Goal: Task Accomplishment & Management: Manage account settings

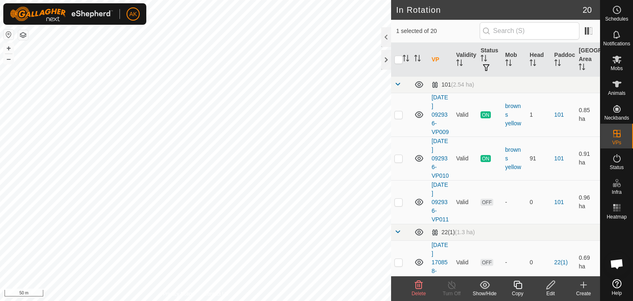
click at [416, 284] on icon at bounding box center [419, 285] width 8 height 8
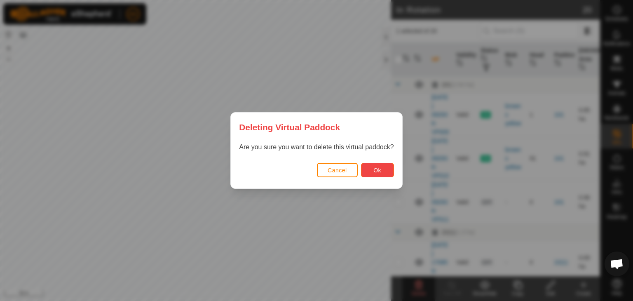
click at [383, 174] on button "Ok" at bounding box center [377, 170] width 33 height 14
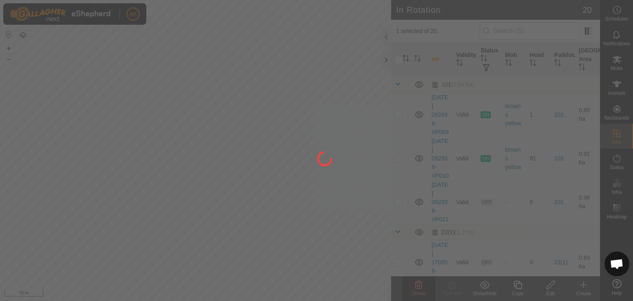
checkbox input "false"
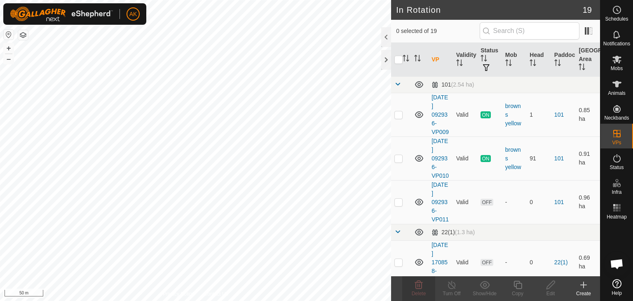
checkbox input "true"
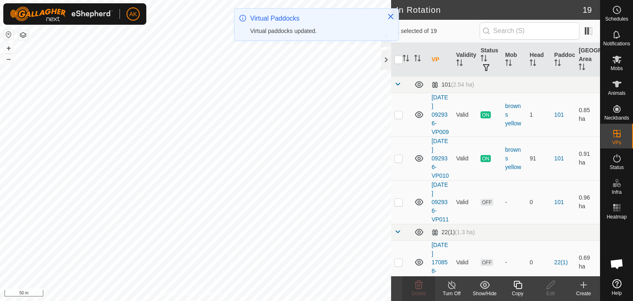
click at [517, 284] on icon at bounding box center [518, 285] width 10 height 10
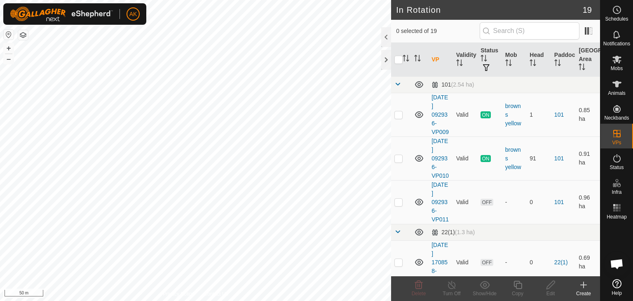
checkbox input "true"
checkbox input "false"
click at [424, 287] on delete-svg-icon at bounding box center [418, 285] width 33 height 10
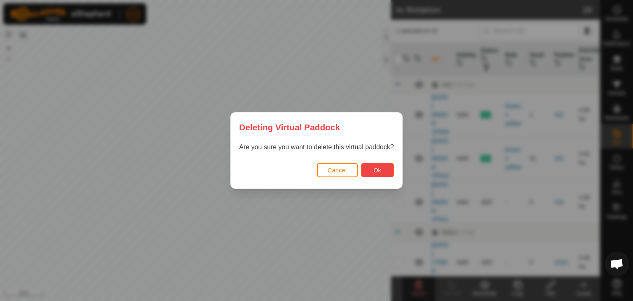
click at [366, 170] on button "Ok" at bounding box center [377, 170] width 33 height 14
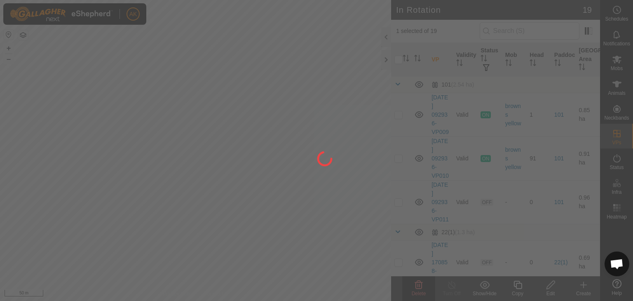
checkbox input "false"
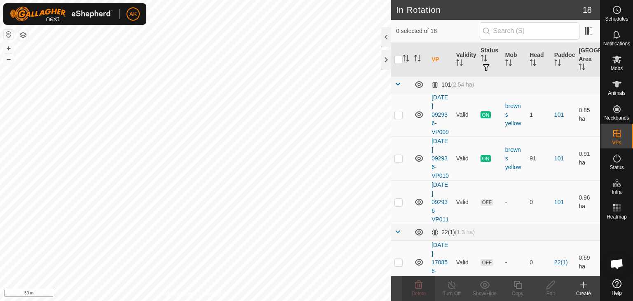
checkbox input "true"
checkbox input "false"
click at [417, 282] on icon at bounding box center [419, 285] width 8 height 8
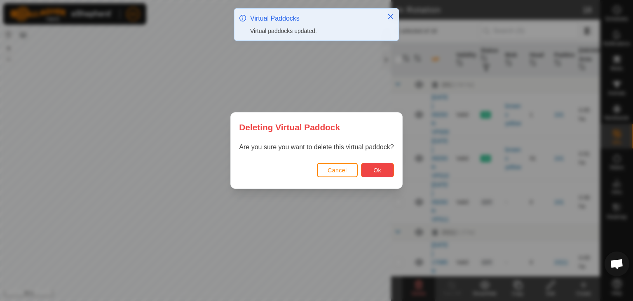
click at [378, 168] on span "Ok" at bounding box center [378, 170] width 8 height 7
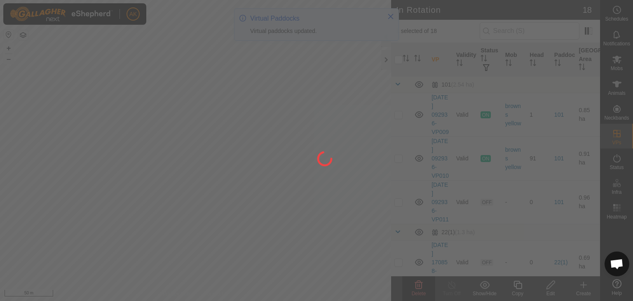
checkbox input "false"
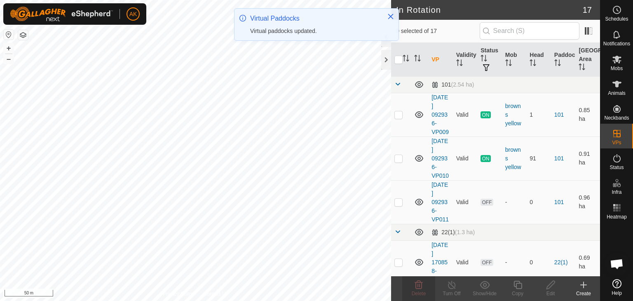
checkbox input "true"
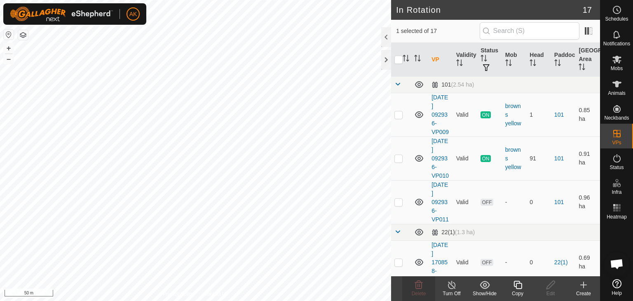
click at [519, 285] on icon at bounding box center [518, 285] width 10 height 10
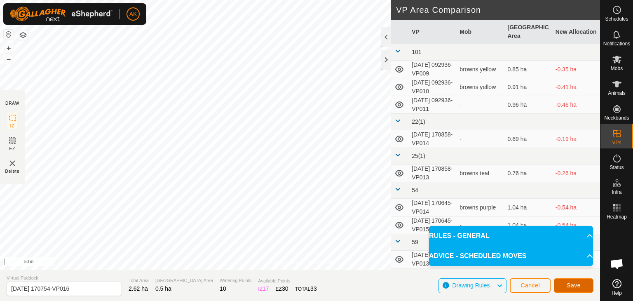
click at [572, 289] on button "Save" at bounding box center [574, 285] width 40 height 14
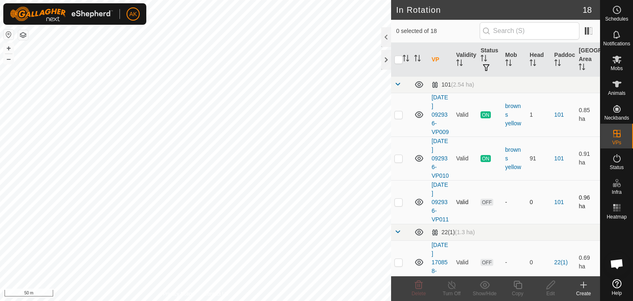
checkbox input "true"
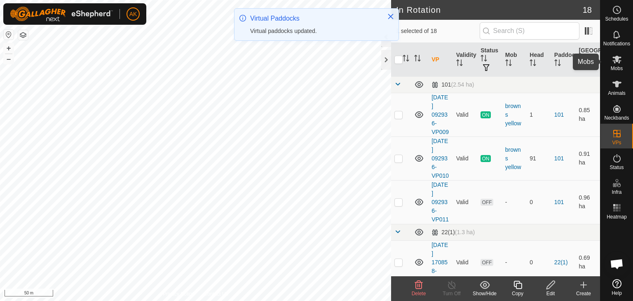
click at [617, 52] on div "Mobs" at bounding box center [617, 61] width 33 height 25
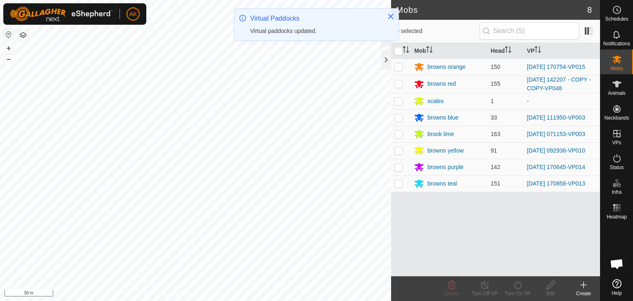
click at [619, 55] on icon at bounding box center [617, 59] width 10 height 10
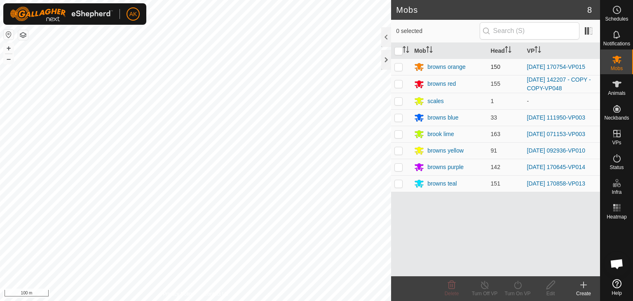
click at [399, 68] on p-checkbox at bounding box center [399, 66] width 8 height 7
checkbox input "true"
click at [520, 288] on icon at bounding box center [518, 285] width 10 height 10
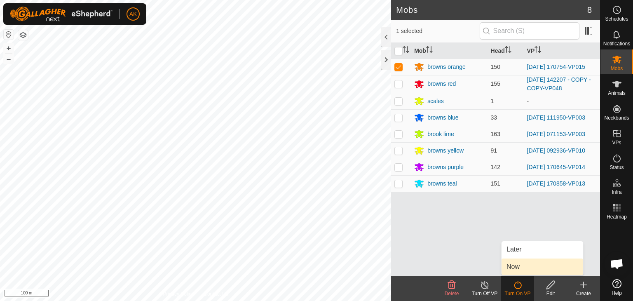
click at [520, 268] on link "Now" at bounding box center [543, 266] width 82 height 16
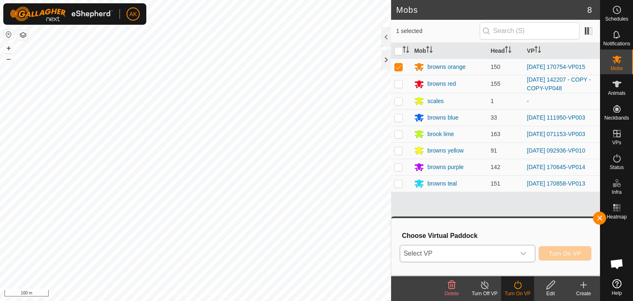
click at [515, 249] on span "Select VP" at bounding box center [457, 253] width 115 height 16
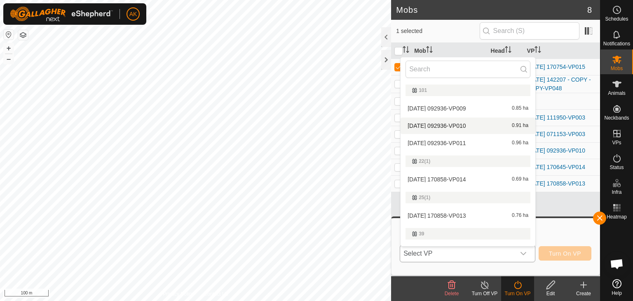
scroll to position [124, 0]
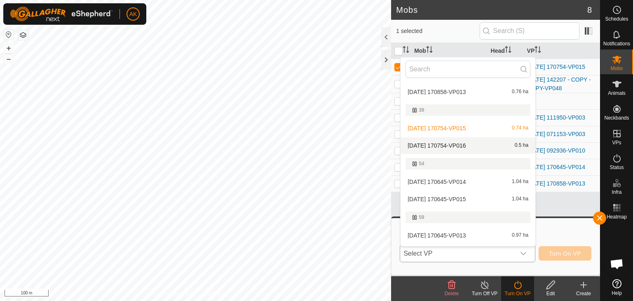
click at [466, 142] on li "[DATE] 170754-VP016 0.5 ha" at bounding box center [468, 145] width 135 height 16
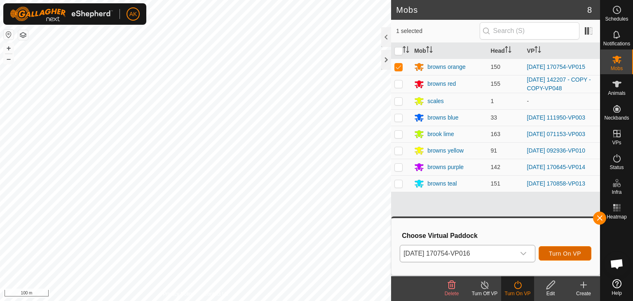
click at [578, 258] on button "Turn On VP" at bounding box center [565, 253] width 53 height 14
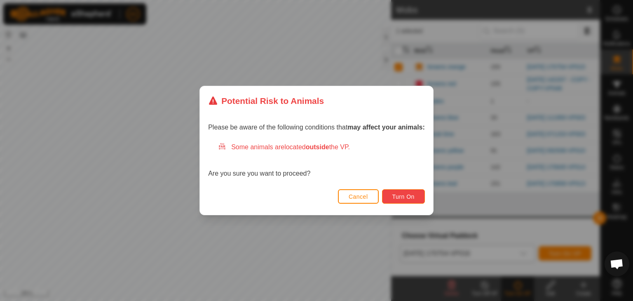
click at [404, 200] on button "Turn On" at bounding box center [403, 196] width 43 height 14
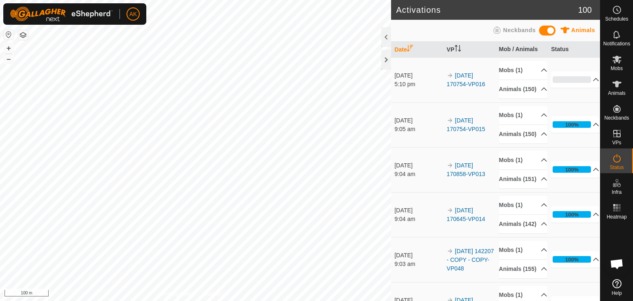
click at [26, 36] on button "button" at bounding box center [23, 35] width 10 height 10
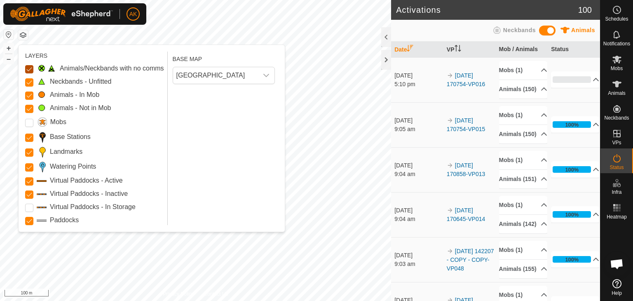
click at [31, 68] on Issue "Animals/Neckbands with no comms" at bounding box center [29, 69] width 8 height 8
click at [28, 78] on Unfitted "Neckbands - Unfitted" at bounding box center [29, 82] width 8 height 8
click at [28, 106] on Mob "Animals - Not in Mob" at bounding box center [29, 109] width 8 height 8
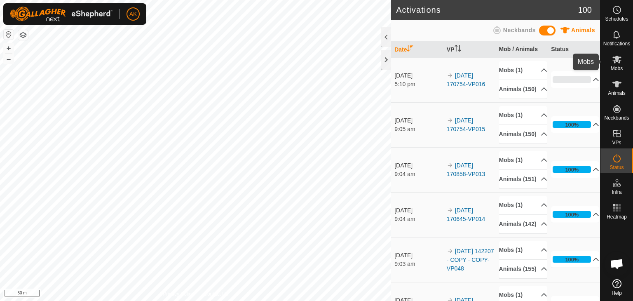
click at [617, 60] on icon at bounding box center [617, 60] width 9 height 8
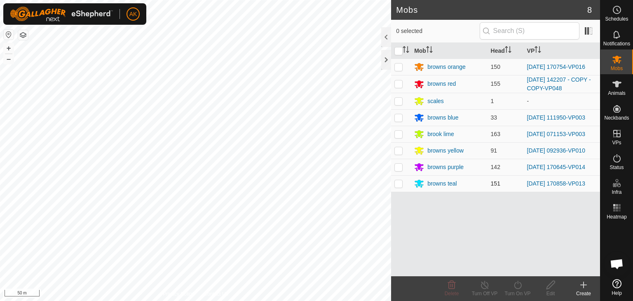
click at [400, 184] on p-checkbox at bounding box center [399, 183] width 8 height 7
checkbox input "true"
click at [522, 289] on icon at bounding box center [518, 285] width 10 height 10
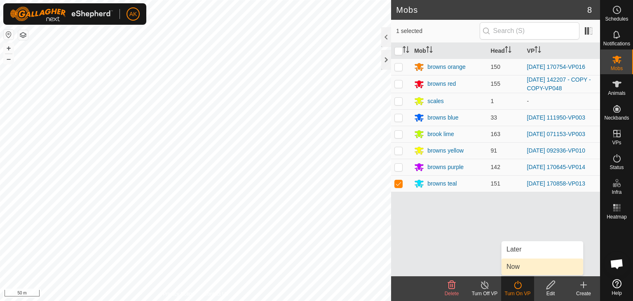
click at [518, 267] on link "Now" at bounding box center [543, 266] width 82 height 16
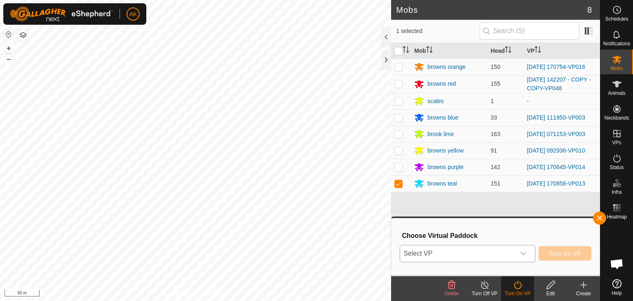
click at [529, 254] on div "dropdown trigger" at bounding box center [523, 253] width 16 height 16
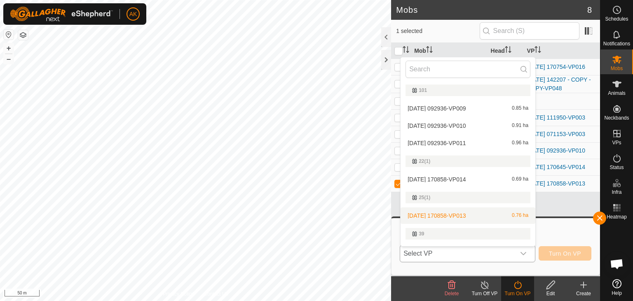
scroll to position [14, 0]
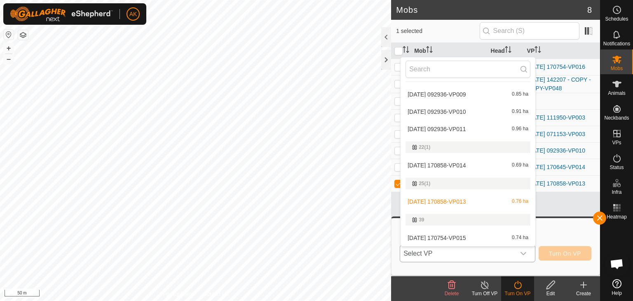
click at [462, 163] on li "[DATE] 170858-VP014 0.69 ha" at bounding box center [468, 165] width 135 height 16
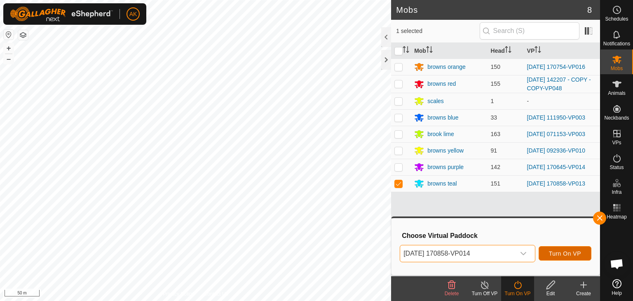
click at [560, 256] on span "Turn On VP" at bounding box center [565, 253] width 32 height 7
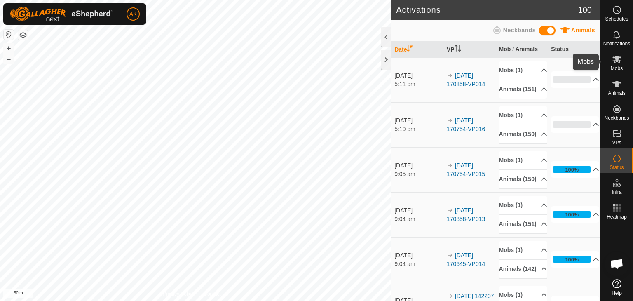
click at [614, 60] on icon at bounding box center [617, 60] width 9 height 8
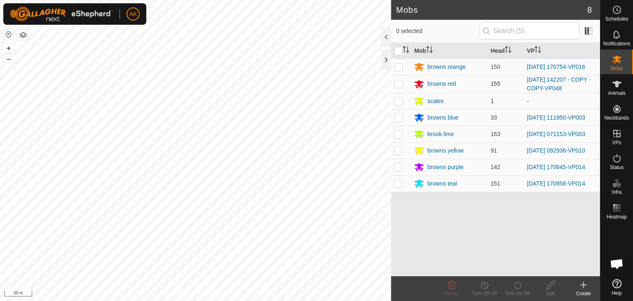
click at [399, 85] on p-checkbox at bounding box center [399, 83] width 8 height 7
checkbox input "true"
click at [516, 287] on icon at bounding box center [518, 285] width 10 height 10
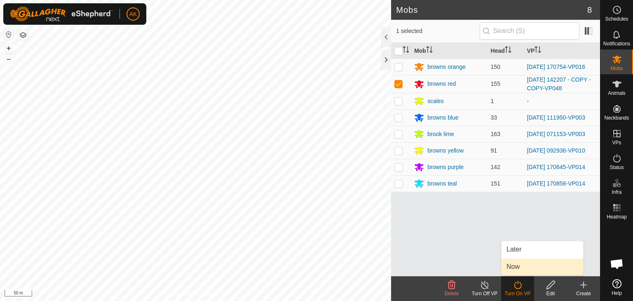
click at [519, 273] on link "Now" at bounding box center [543, 266] width 82 height 16
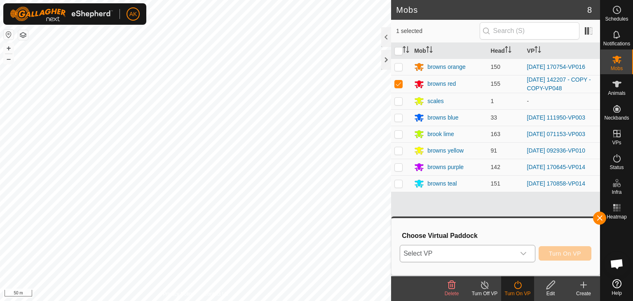
click at [486, 254] on span "Select VP" at bounding box center [457, 253] width 115 height 16
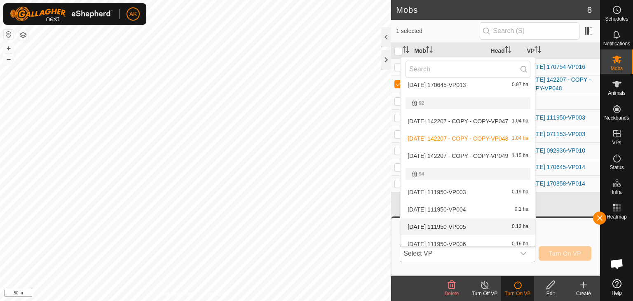
scroll to position [261, 0]
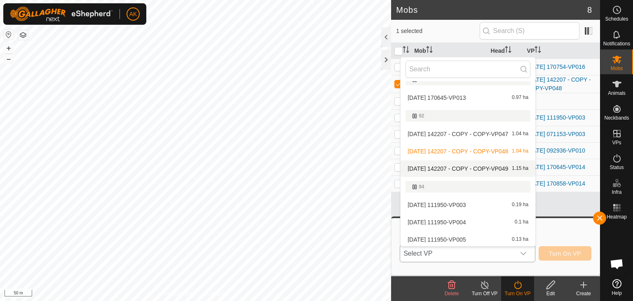
click at [481, 167] on li "[DATE] 142207 - COPY - COPY-VP049 1.15 ha" at bounding box center [468, 168] width 135 height 16
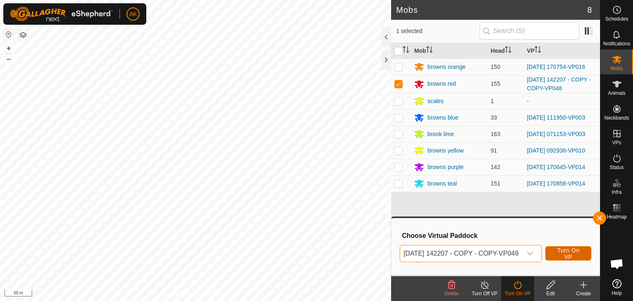
click at [571, 256] on span "Turn On VP" at bounding box center [569, 253] width 26 height 13
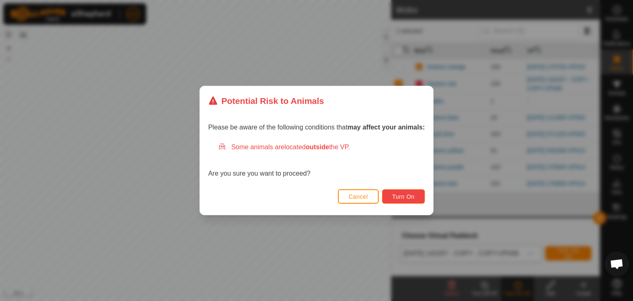
click at [396, 195] on span "Turn On" at bounding box center [403, 196] width 22 height 7
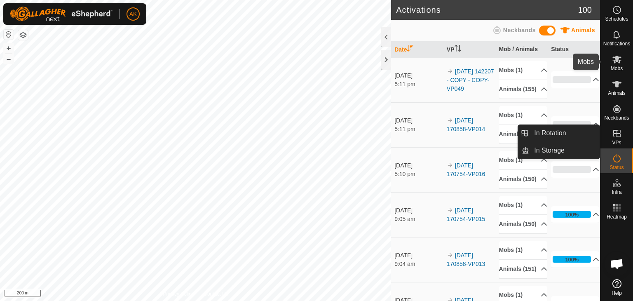
click at [618, 61] on icon at bounding box center [617, 60] width 9 height 8
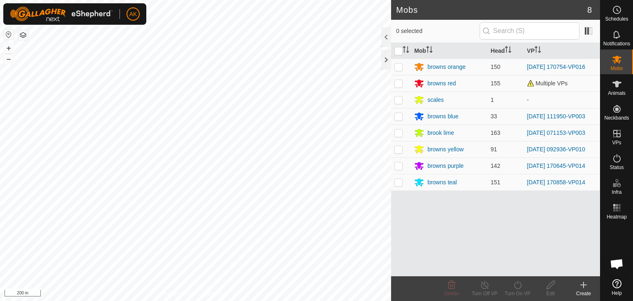
click at [399, 166] on p-checkbox at bounding box center [399, 165] width 8 height 7
checkbox input "true"
click at [520, 286] on icon at bounding box center [518, 285] width 10 height 10
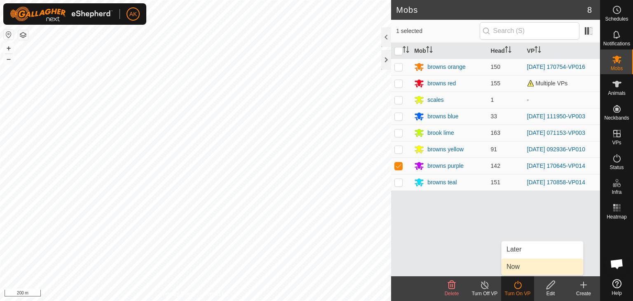
click at [525, 270] on link "Now" at bounding box center [543, 266] width 82 height 16
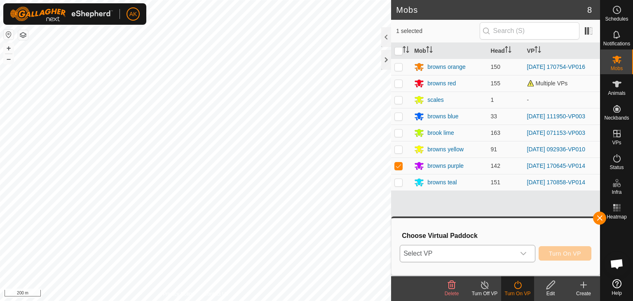
click at [521, 254] on div "dropdown trigger" at bounding box center [523, 253] width 16 height 16
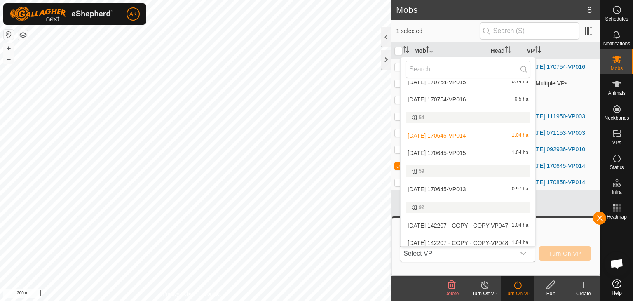
scroll to position [206, 0]
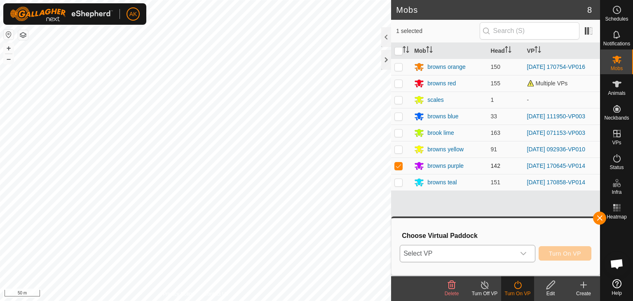
click at [404, 173] on div "Mobs 8 1 selected Mob Head VP browns orange 150 [DATE] 170754-VP016 browns red …" at bounding box center [300, 150] width 600 height 301
click at [521, 251] on icon "dropdown trigger" at bounding box center [523, 253] width 7 height 7
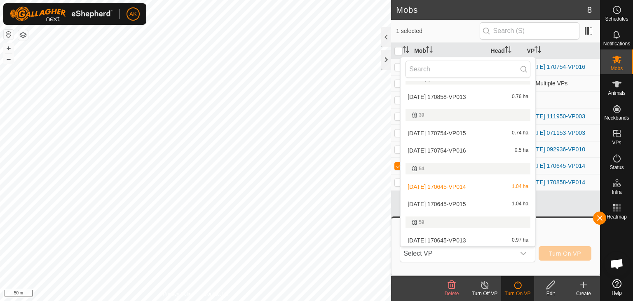
scroll to position [138, 0]
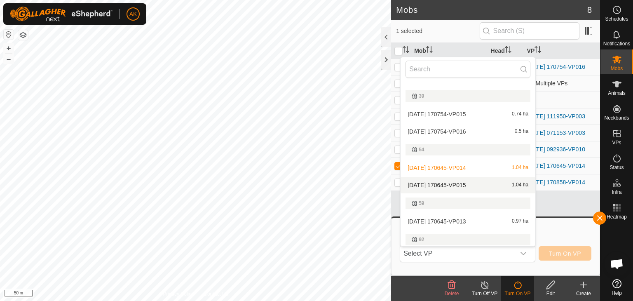
click at [450, 185] on li "[DATE] 170645-VP015 1.04 ha" at bounding box center [468, 185] width 135 height 16
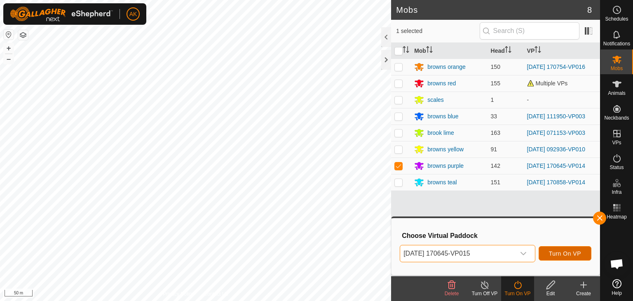
click at [556, 255] on span "Turn On VP" at bounding box center [565, 253] width 32 height 7
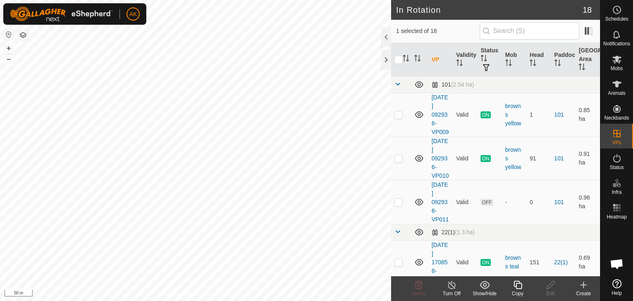
checkbox input "false"
click at [425, 285] on delete-svg-icon at bounding box center [418, 285] width 33 height 10
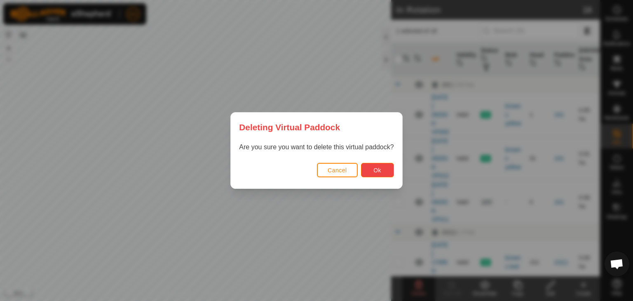
click at [378, 165] on button "Ok" at bounding box center [377, 170] width 33 height 14
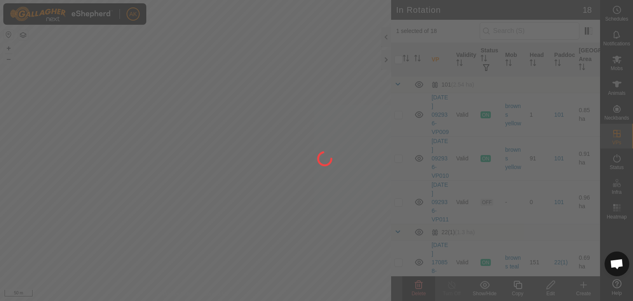
checkbox input "false"
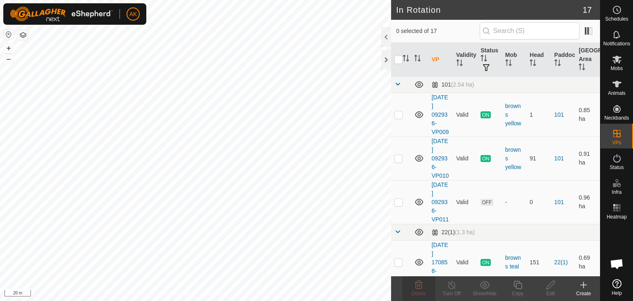
checkbox input "true"
checkbox input "false"
checkbox input "true"
checkbox input "false"
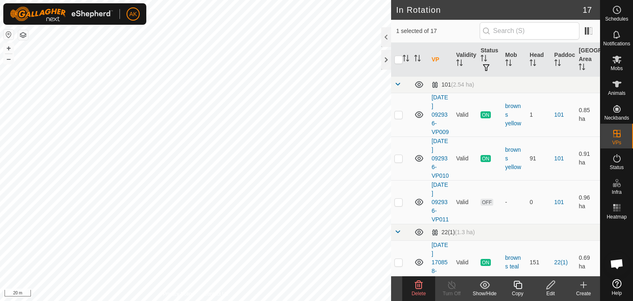
click at [420, 281] on icon at bounding box center [419, 285] width 10 height 10
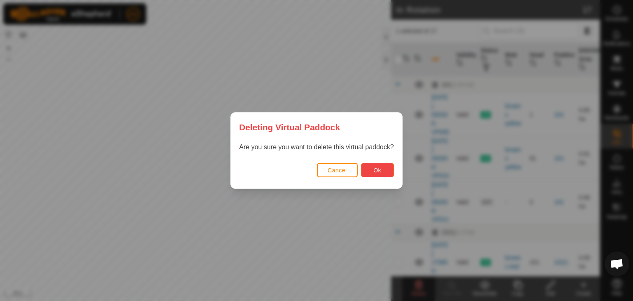
click at [378, 170] on span "Ok" at bounding box center [378, 170] width 8 height 7
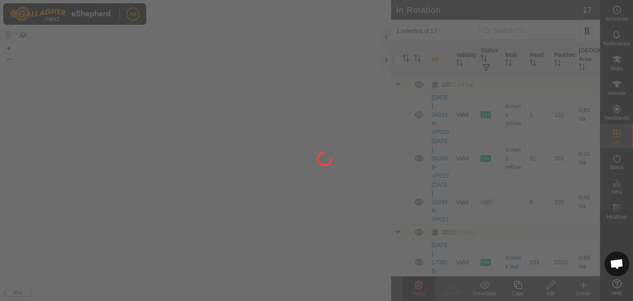
checkbox input "false"
